Goal: Information Seeking & Learning: Learn about a topic

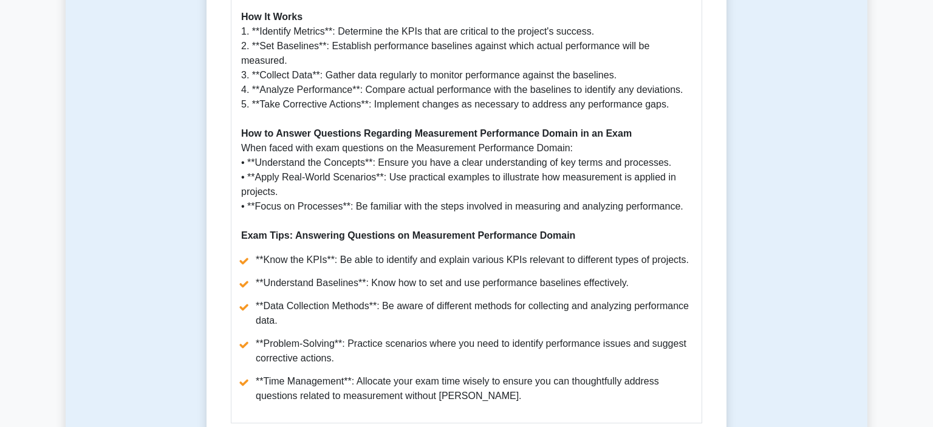
scroll to position [1091, 0]
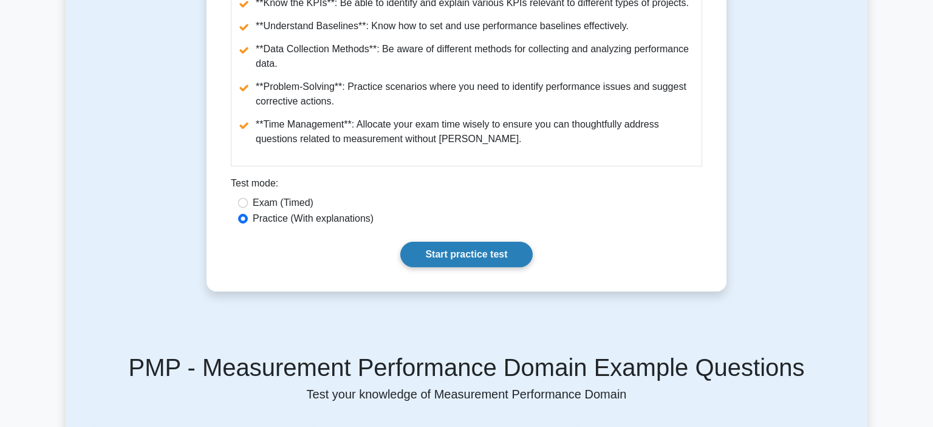
click at [423, 242] on link "Start practice test" at bounding box center [466, 255] width 132 height 26
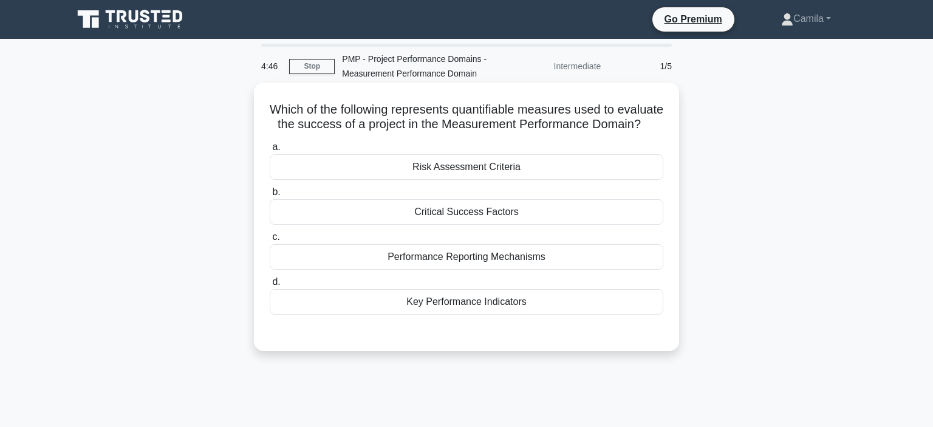
click at [437, 304] on div "Key Performance Indicators" at bounding box center [467, 302] width 394 height 26
click at [270, 286] on input "d. Key Performance Indicators" at bounding box center [270, 282] width 0 height 8
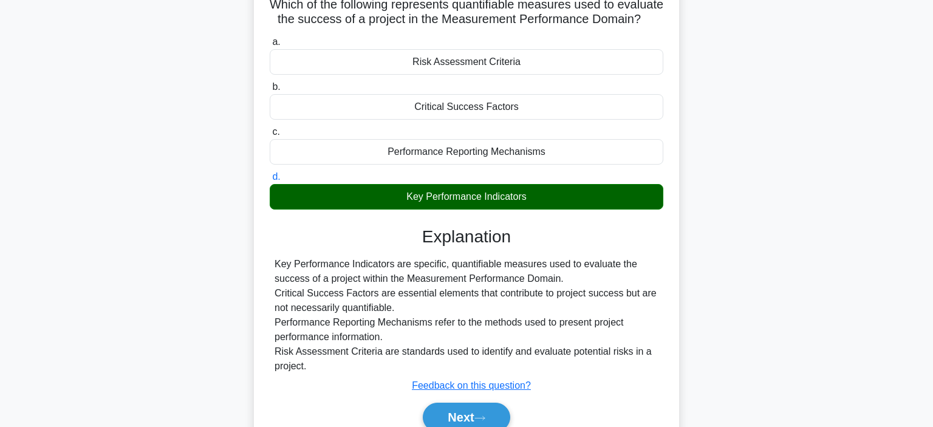
scroll to position [128, 0]
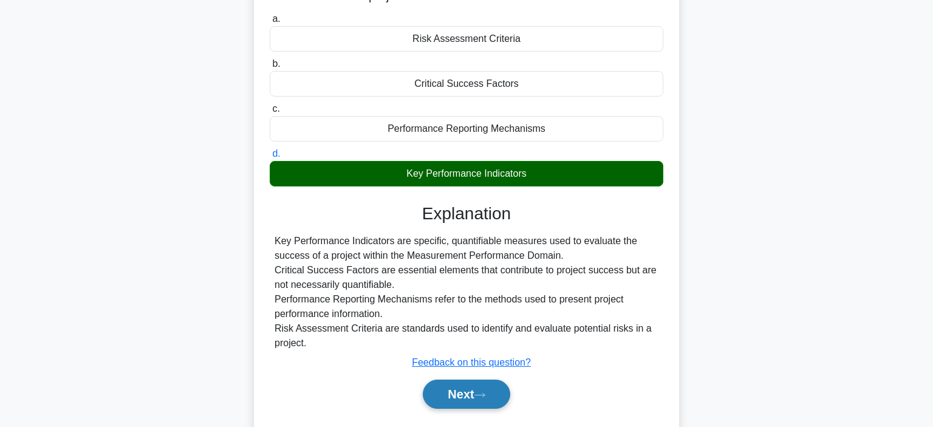
click at [461, 392] on button "Next" at bounding box center [466, 394] width 87 height 29
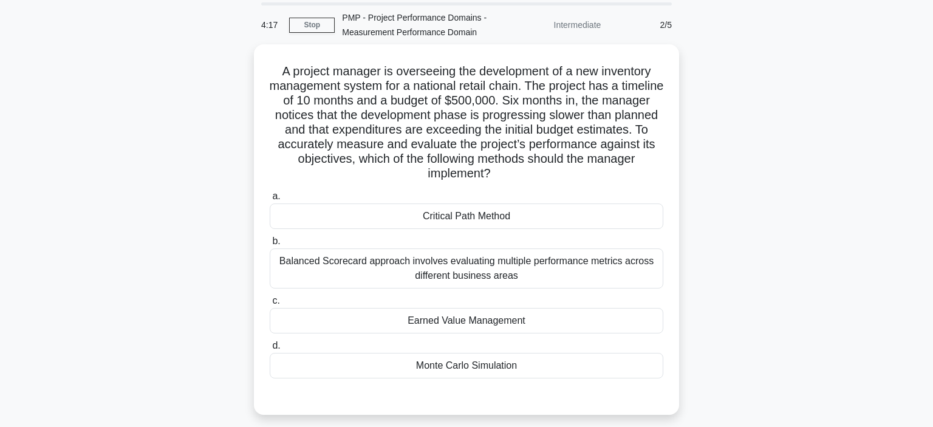
scroll to position [64, 0]
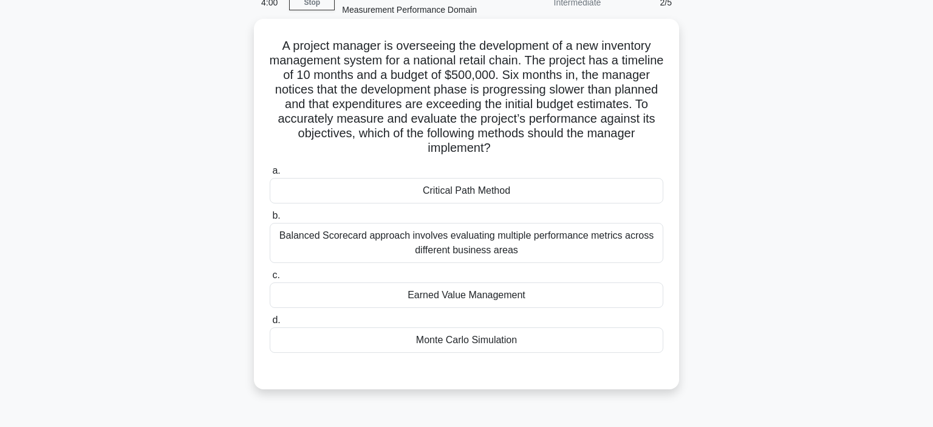
click at [579, 302] on div "Earned Value Management" at bounding box center [467, 296] width 394 height 26
click at [270, 280] on input "c. Earned Value Management" at bounding box center [270, 276] width 0 height 8
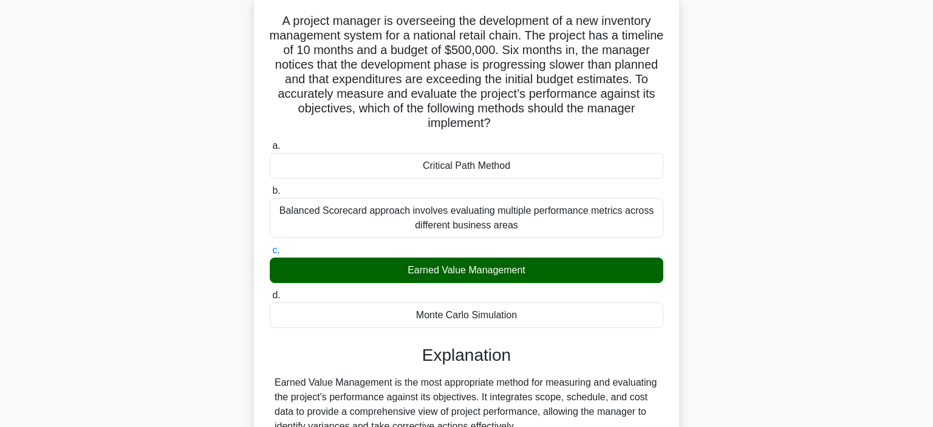
scroll to position [0, 0]
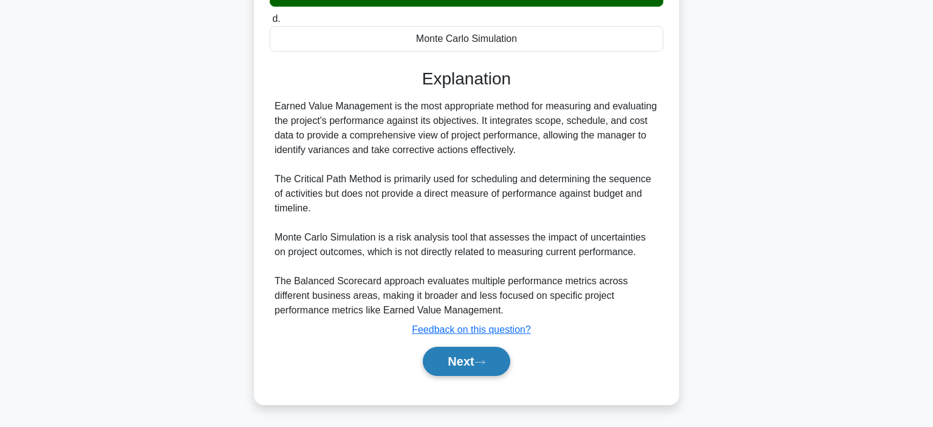
click at [487, 359] on button "Next" at bounding box center [466, 361] width 87 height 29
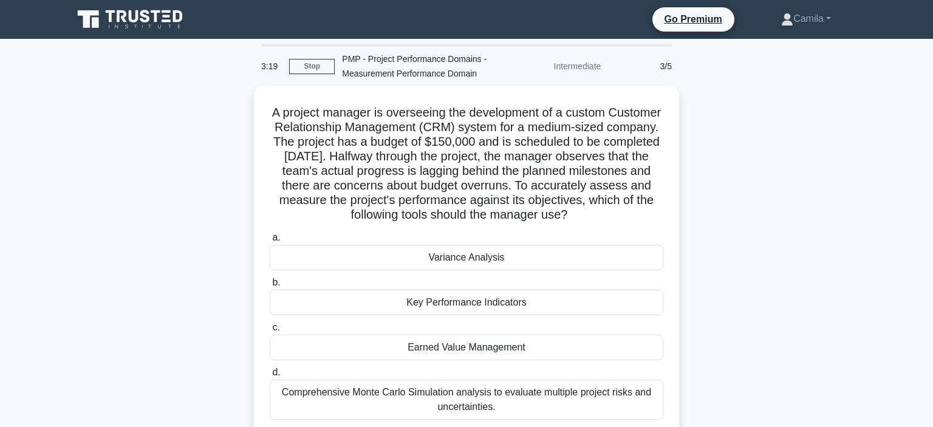
scroll to position [64, 0]
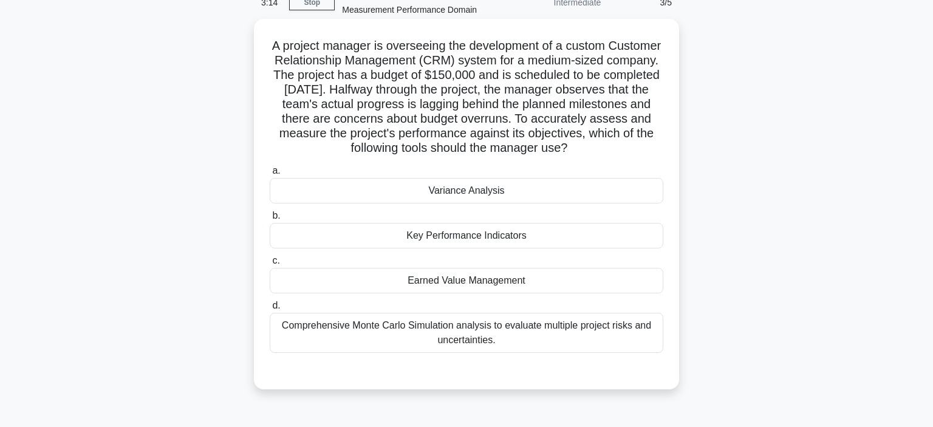
click at [576, 290] on div "Earned Value Management" at bounding box center [467, 281] width 394 height 26
click at [270, 265] on input "c. Earned Value Management" at bounding box center [270, 261] width 0 height 8
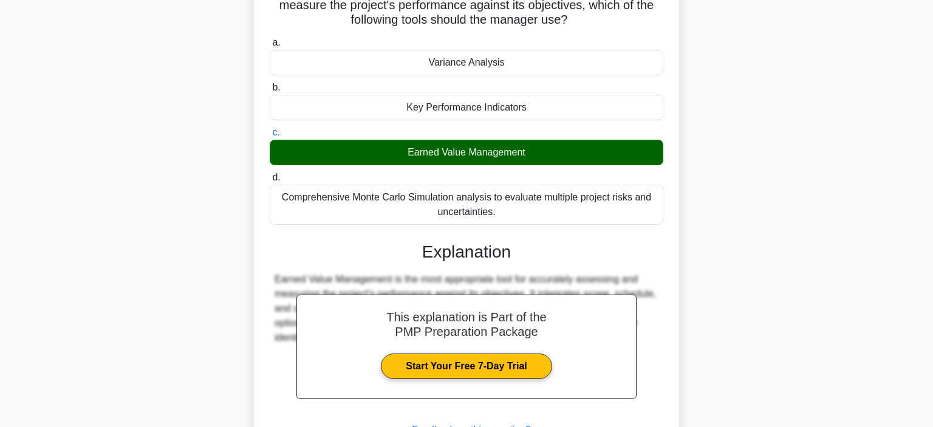
scroll to position [292, 0]
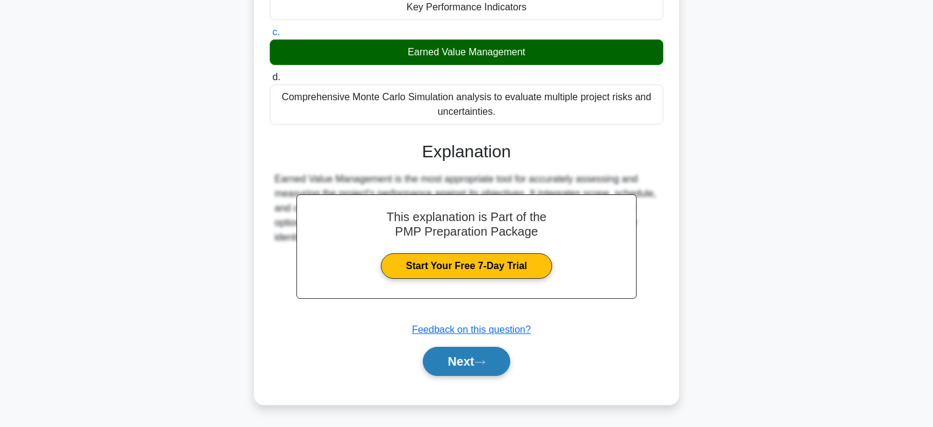
click at [475, 352] on button "Next" at bounding box center [466, 361] width 87 height 29
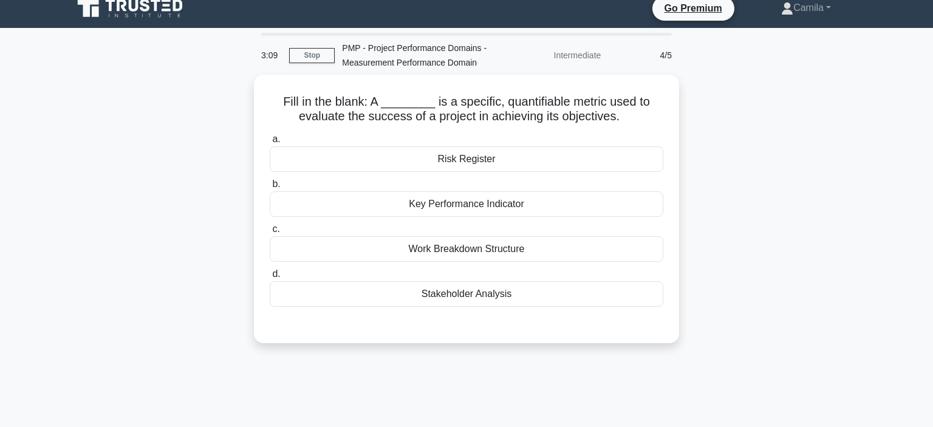
scroll to position [0, 0]
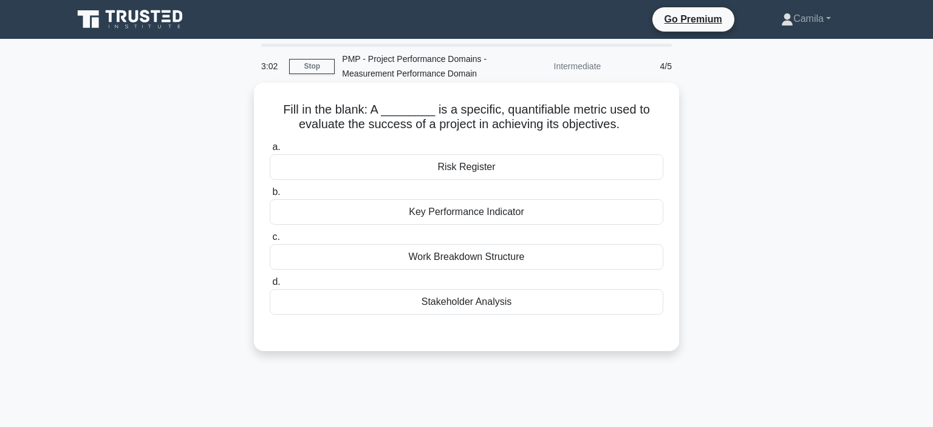
click at [484, 218] on div "Key Performance Indicator" at bounding box center [467, 212] width 394 height 26
click at [270, 196] on input "b. Key Performance Indicator" at bounding box center [270, 192] width 0 height 8
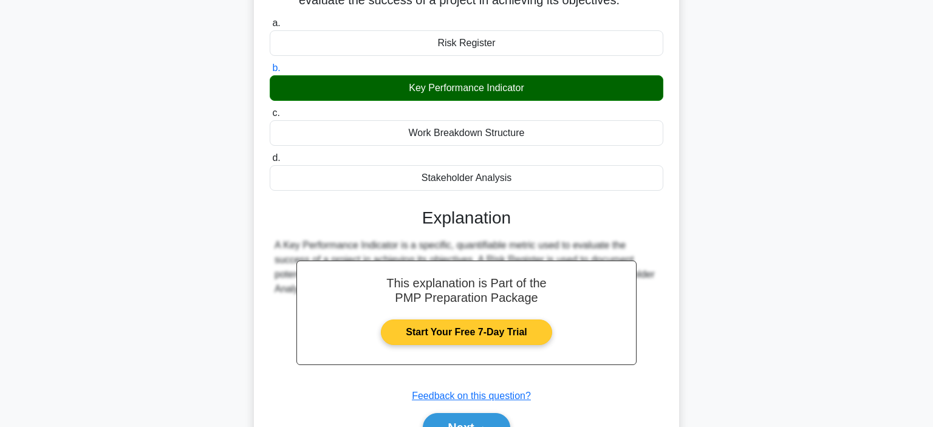
scroll to position [229, 0]
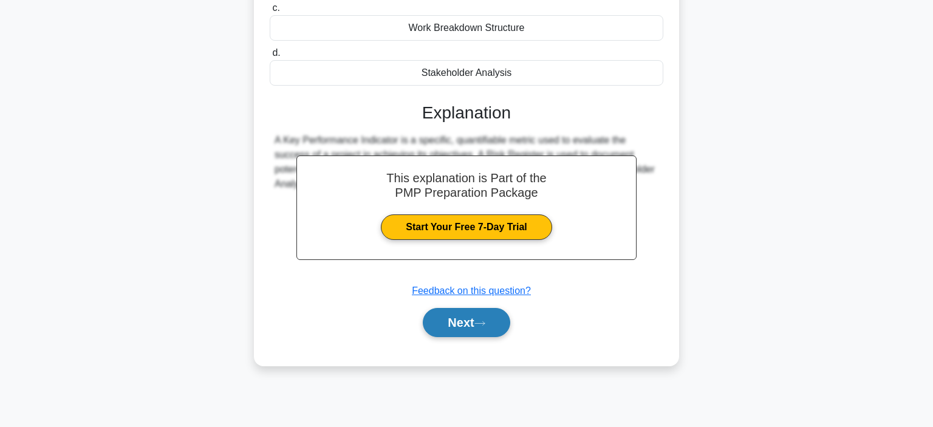
click at [473, 327] on button "Next" at bounding box center [466, 322] width 87 height 29
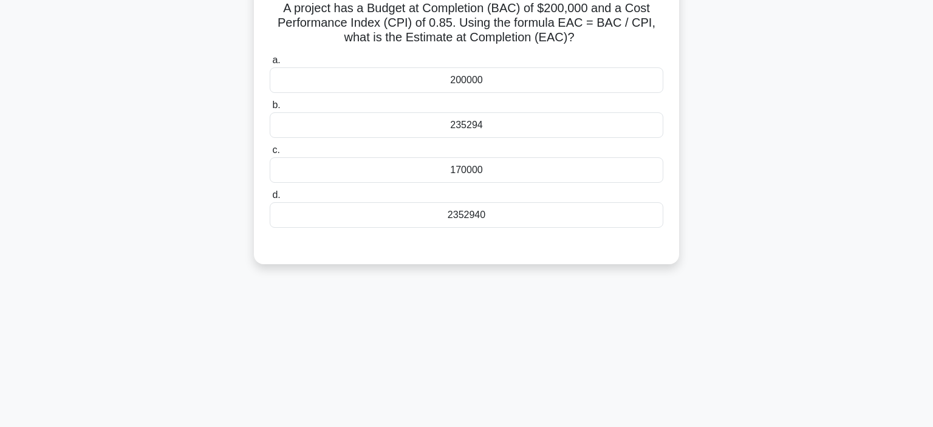
scroll to position [36, 0]
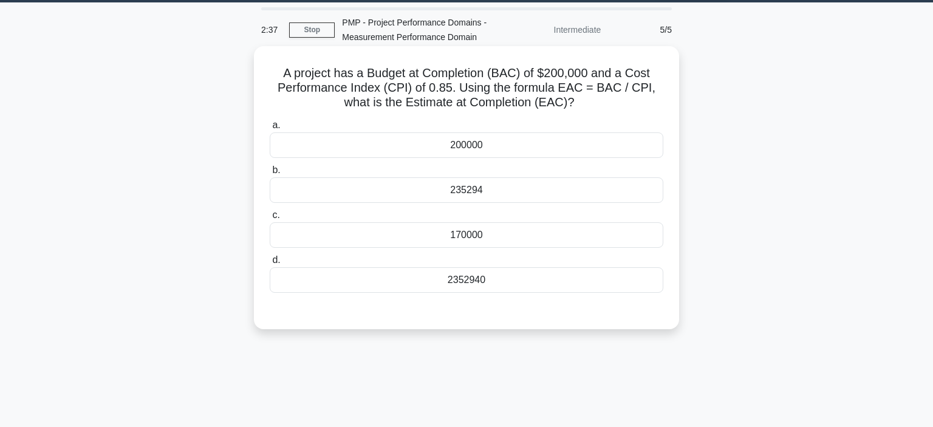
click at [455, 203] on div "235294" at bounding box center [467, 190] width 394 height 26
click at [270, 174] on input "b. 235294" at bounding box center [270, 171] width 0 height 8
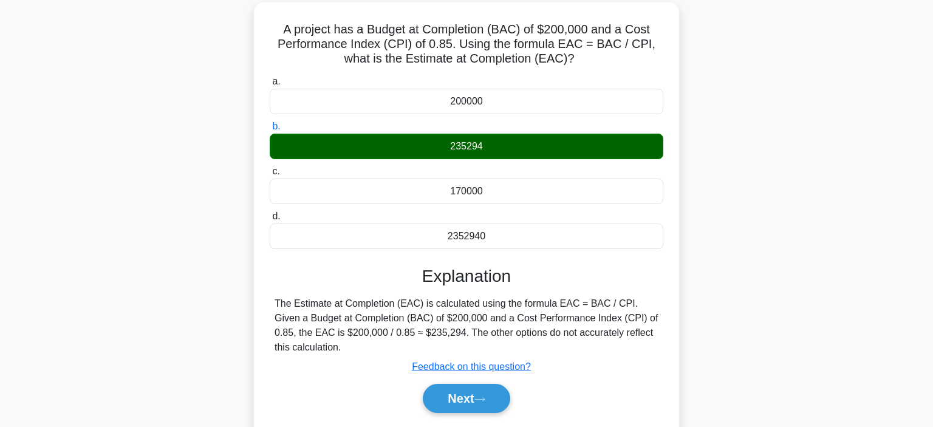
scroll to position [101, 0]
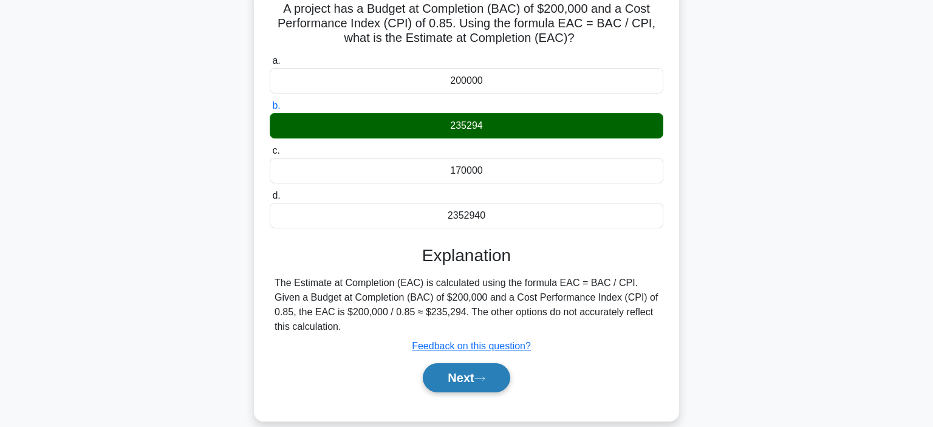
click at [460, 376] on button "Next" at bounding box center [466, 377] width 87 height 29
